Goal: Information Seeking & Learning: Learn about a topic

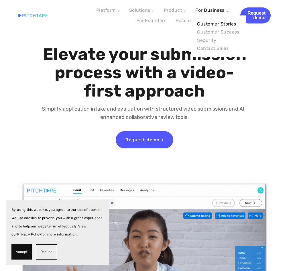
click at [211, 21] on link "Customer Stories" at bounding box center [219, 24] width 46 height 8
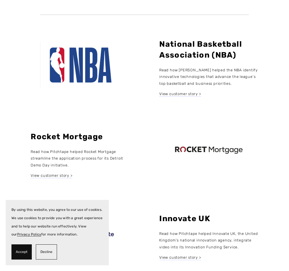
scroll to position [230, 0]
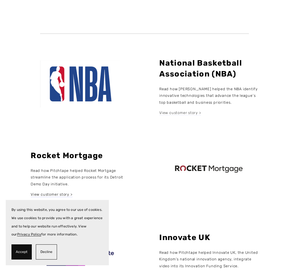
click at [184, 113] on link "View customer story >" at bounding box center [181, 113] width 42 height 5
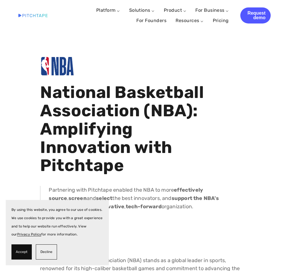
drag, startPoint x: 242, startPoint y: 100, endPoint x: 31, endPoint y: 63, distance: 214.4
drag, startPoint x: 31, startPoint y: 63, endPoint x: 64, endPoint y: 101, distance: 50.4
copy div "Loremips Dolorsitam Consectetur (ADI): Elitseddoe Temporinci utla Etdolorem Ali…"
